Goal: Task Accomplishment & Management: Manage account settings

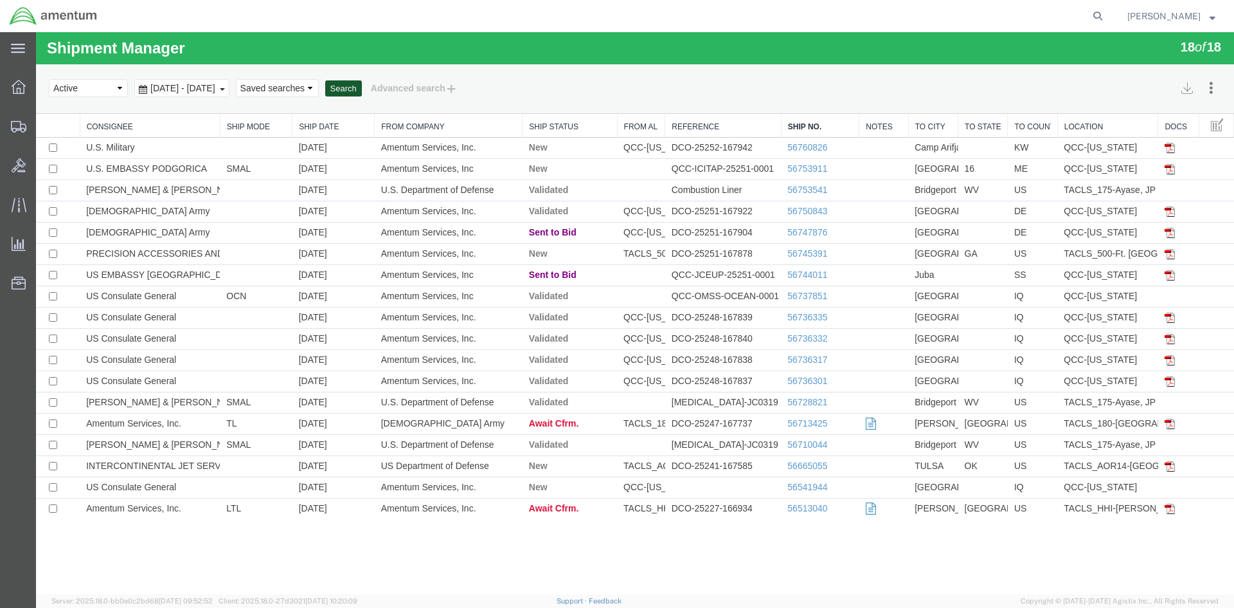
click at [362, 88] on button "Search" at bounding box center [343, 88] width 37 height 17
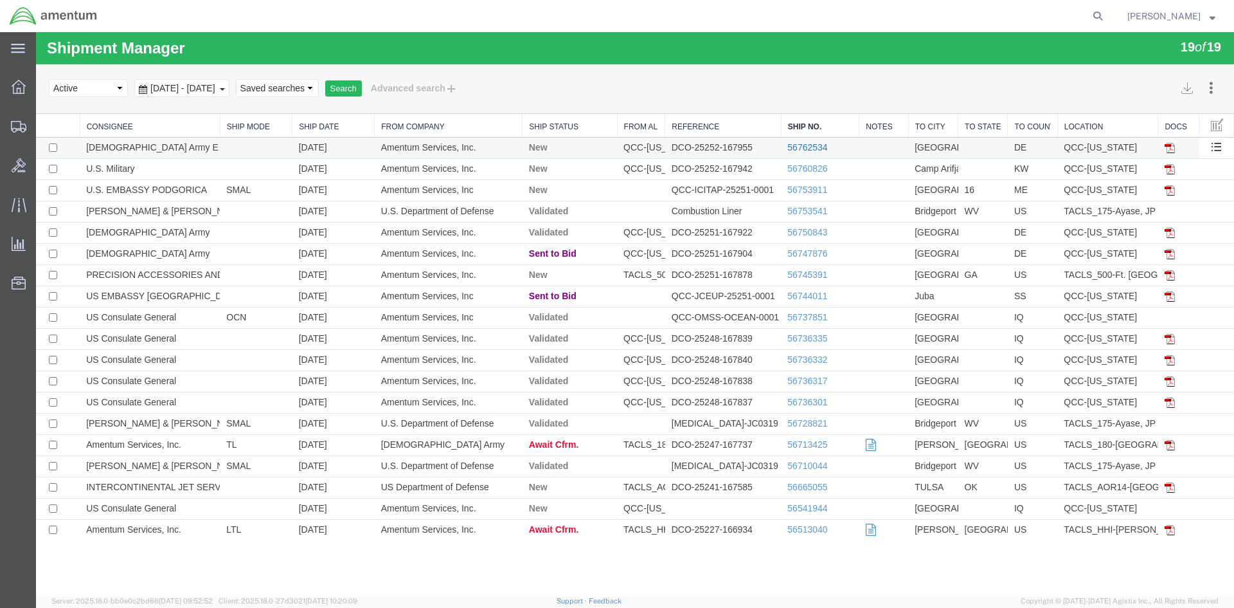
click at [802, 147] on link "56762534" at bounding box center [808, 147] width 40 height 10
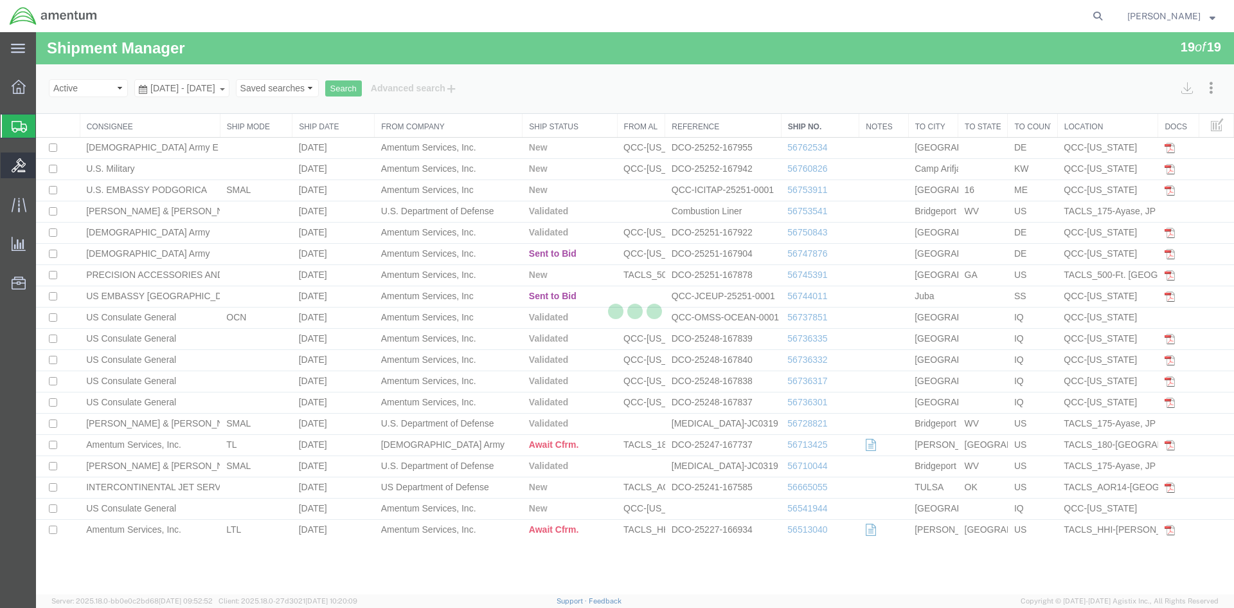
select select "42668"
select select "42677"
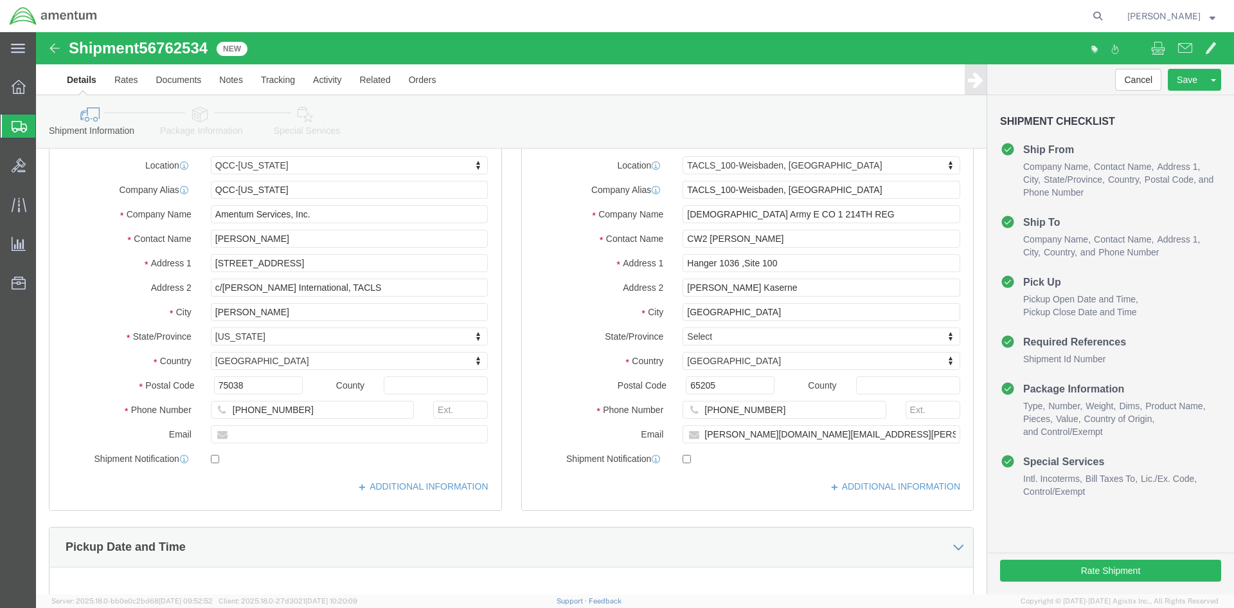
scroll to position [129, 0]
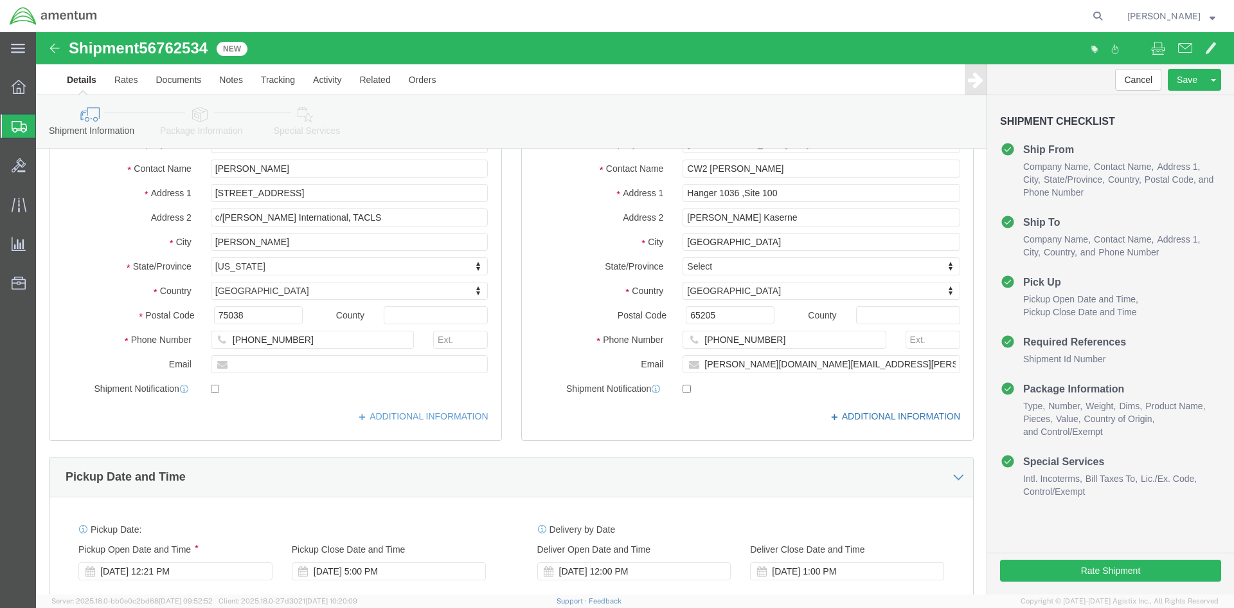
click icon
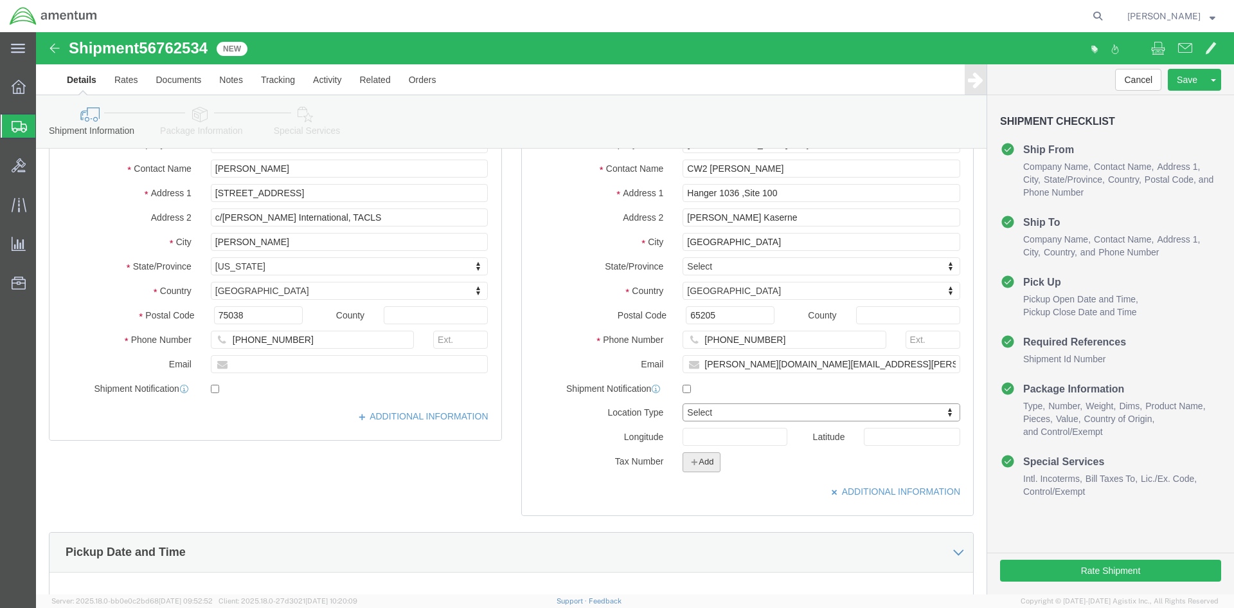
click button "Add"
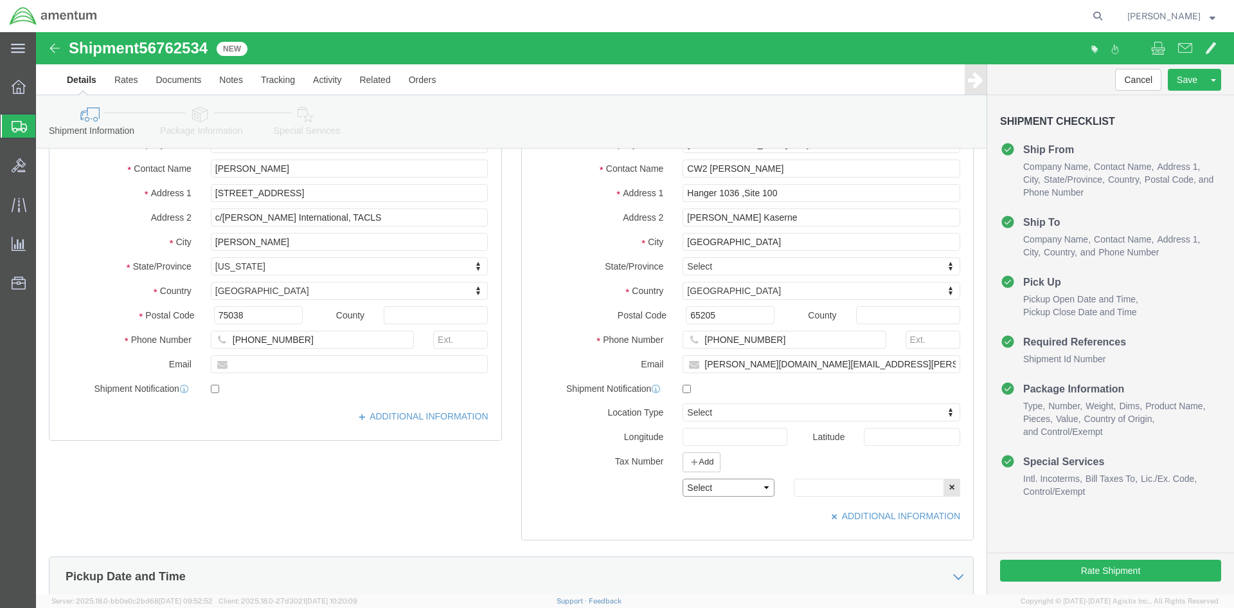
click select "Select EIN EORI TIN VAT Other"
select select "EORI"
click select "Select EIN EORI TIN VAT Other"
click input "text"
type input "[US_VEHICLE_IDENTIFICATION_NUMBER]"
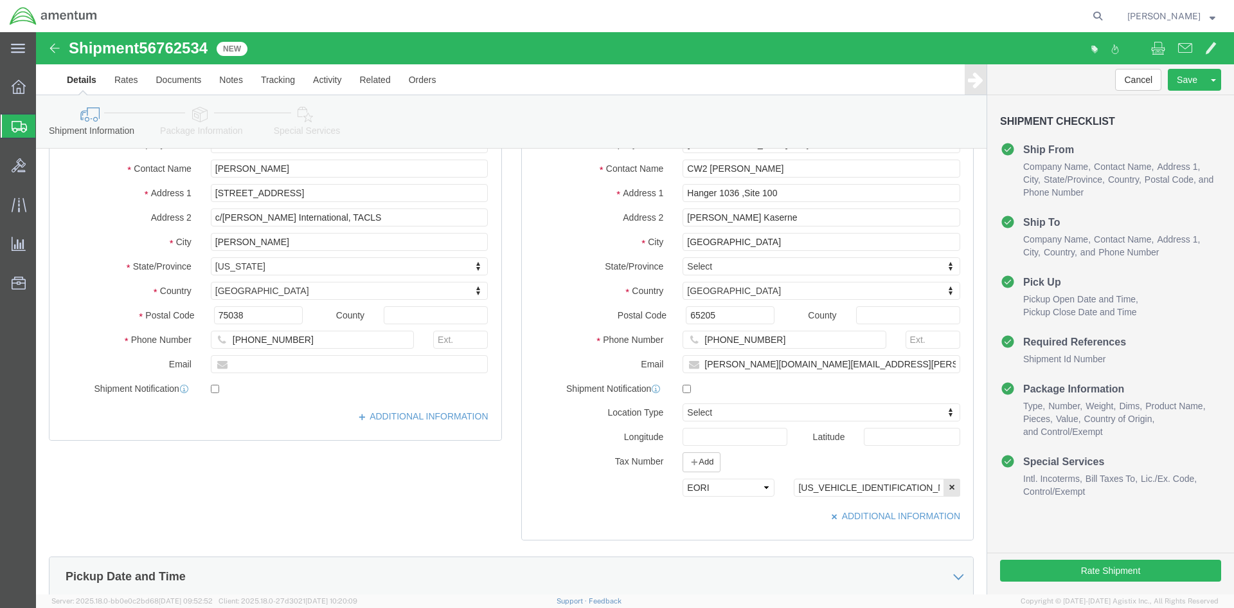
click link "Special Services"
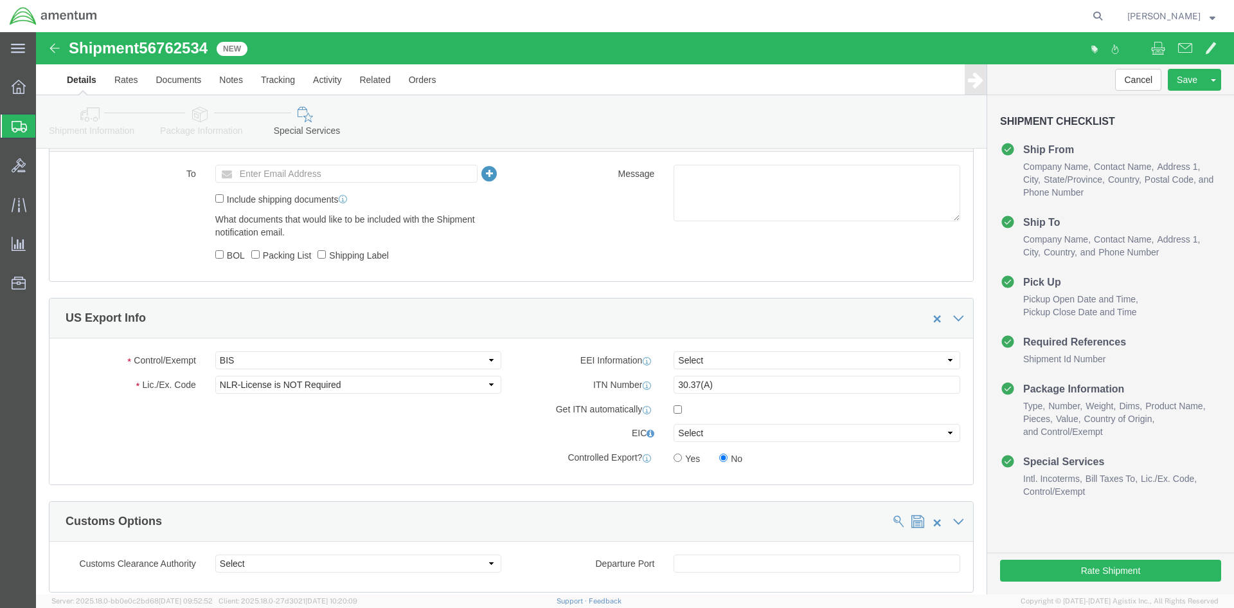
scroll to position [964, 0]
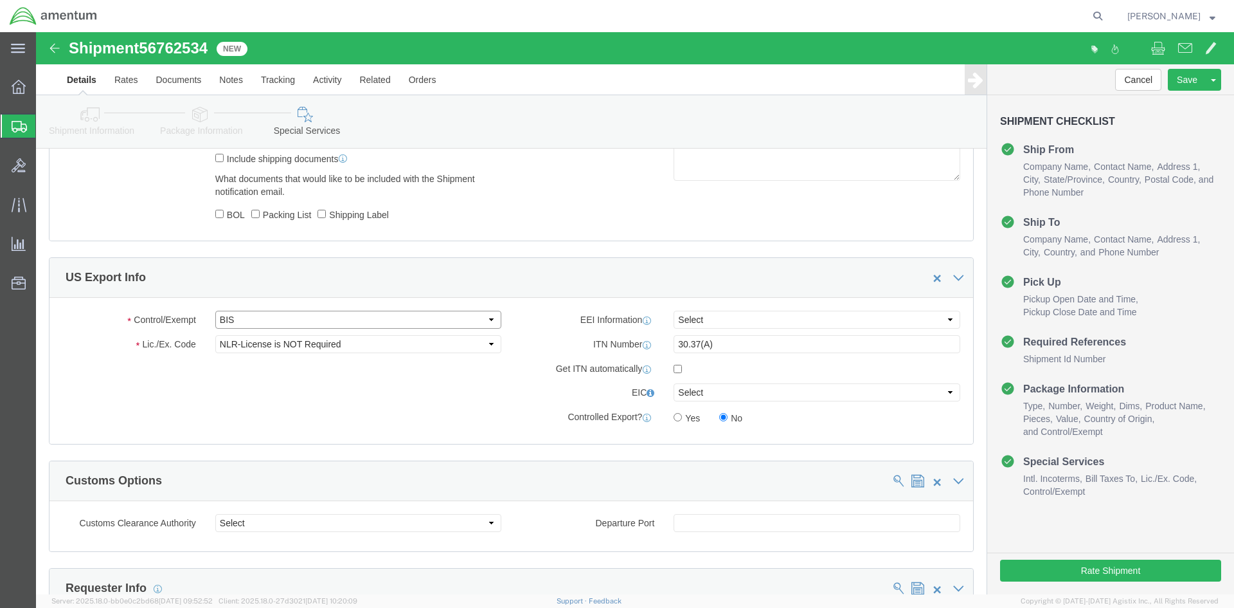
click select "Select ATF BIS DEA EPA FDA FTR ITAR OFAC Other (OPA)"
select select "FTR"
click select "Select ATF BIS DEA EPA FDA FTR ITAR OFAC Other (OPA)"
click select "Select 30.2(d)(2) 30.36 30.37(a) 30.37(f) 30.37(g) 30.37(h) 30.37(i) 30.37(j) 3…"
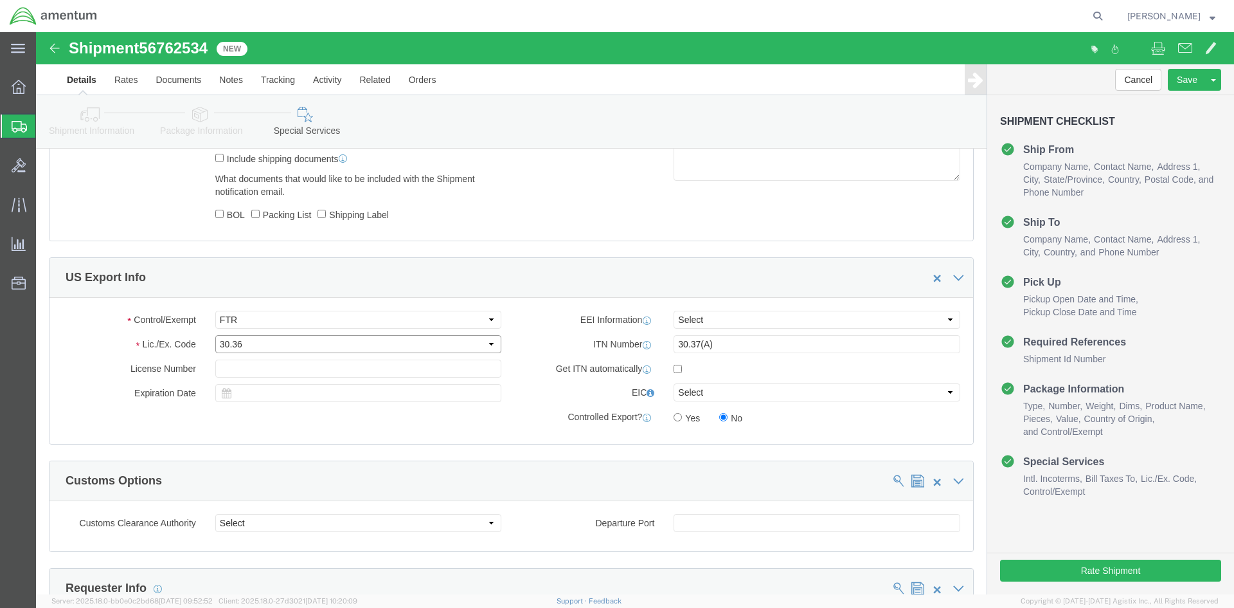
drag, startPoint x: 242, startPoint y: 314, endPoint x: 242, endPoint y: 305, distance: 8.4
click select "Select 30.2(d)(2) 30.36 30.37(a) 30.37(f) 30.37(g) 30.37(h) 30.37(i) 30.37(j) 3…"
select select "30.37(a)"
click select "Select 30.2(d)(2) 30.36 30.37(a) 30.37(f) 30.37(g) 30.37(h) 30.37(i) 30.37(j) 3…"
click select "Select AES-Direct EEI Carrier File EEI EEI Exempt"
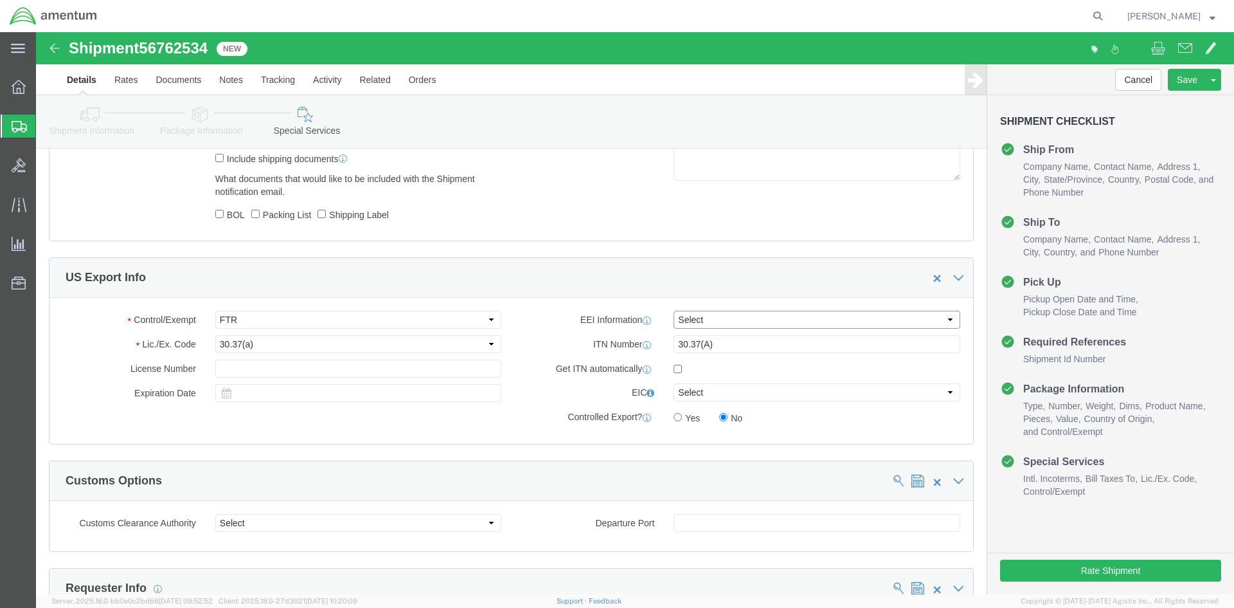
select select "EXEM"
click select "Select AES-Direct EEI Carrier File EEI EEI Exempt"
drag, startPoint x: 690, startPoint y: 316, endPoint x: 622, endPoint y: 318, distance: 67.5
click div "ITN Number 30.37(A)"
click button "Rate Shipment"
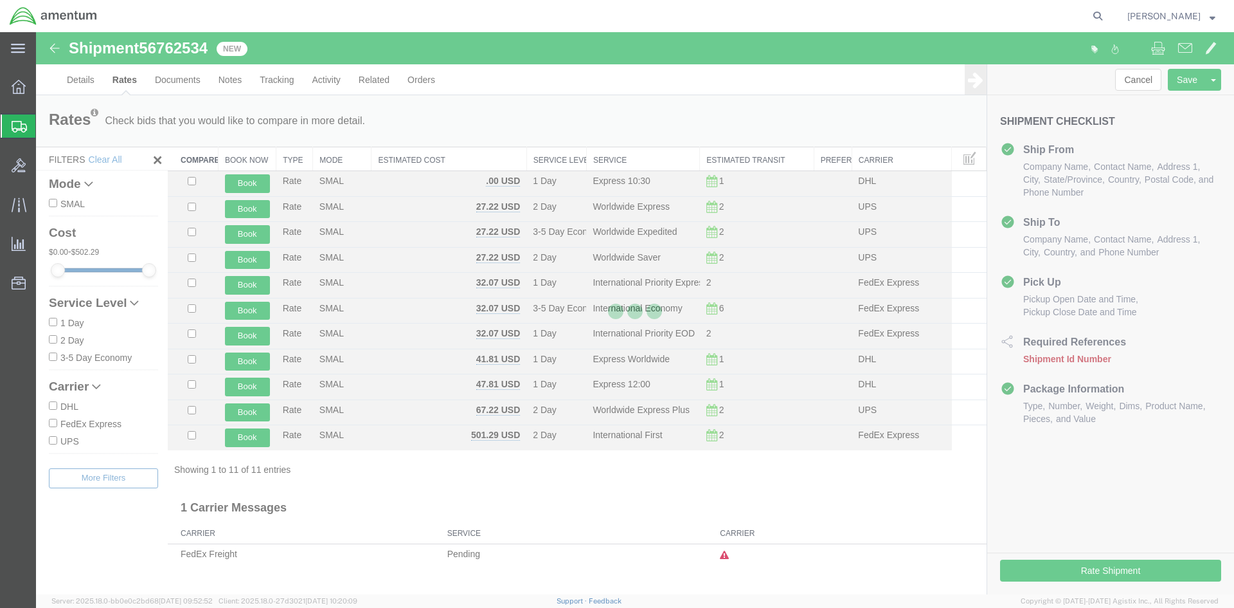
scroll to position [0, 0]
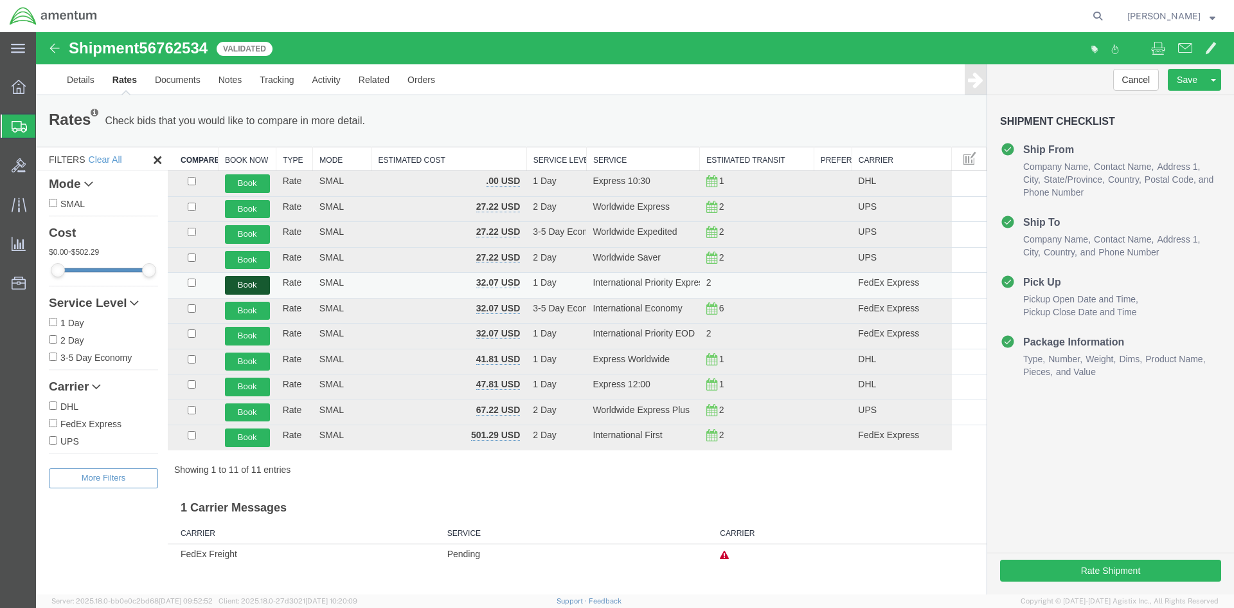
click at [254, 282] on button "Book" at bounding box center [247, 285] width 45 height 19
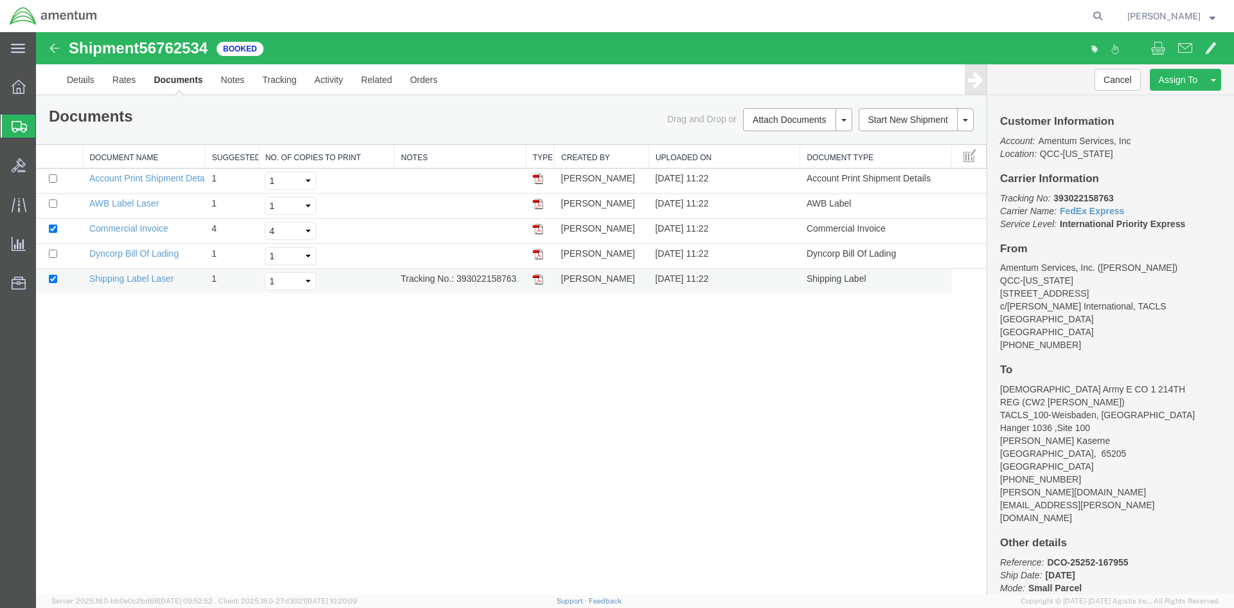
click at [539, 279] on img at bounding box center [538, 279] width 10 height 10
drag, startPoint x: 541, startPoint y: 200, endPoint x: 43, endPoint y: 371, distance: 526.1
click at [541, 200] on img at bounding box center [538, 204] width 10 height 10
click at [44, 85] on span "Overview" at bounding box center [39, 87] width 9 height 26
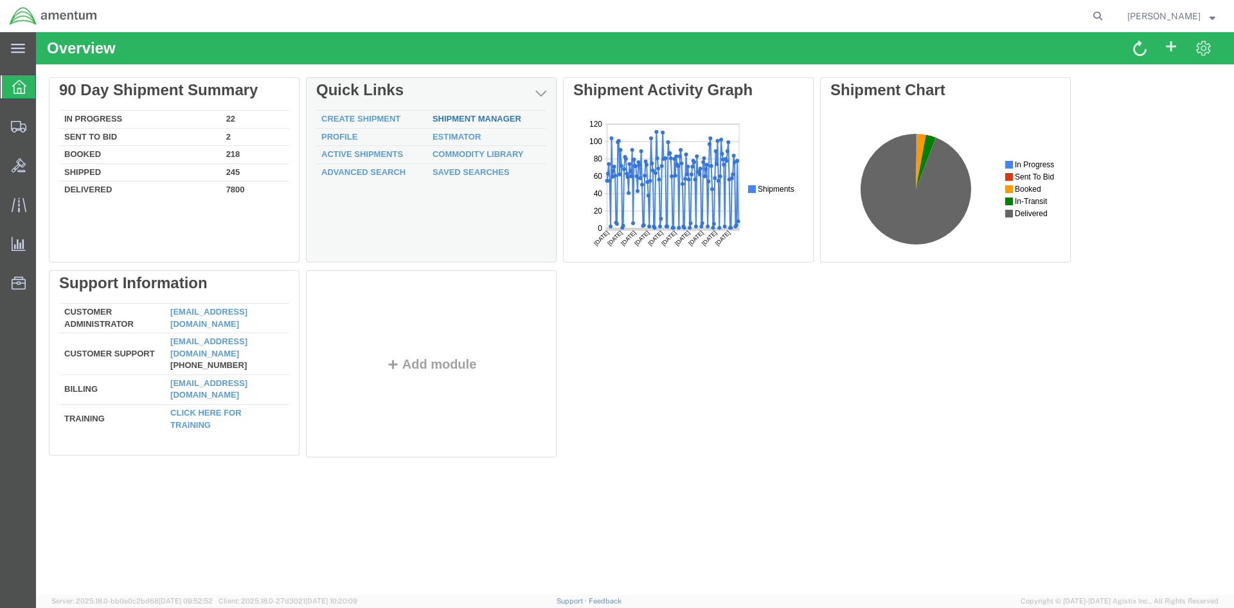
click at [449, 120] on link "Shipment Manager" at bounding box center [477, 119] width 89 height 10
